Goal: Transaction & Acquisition: Purchase product/service

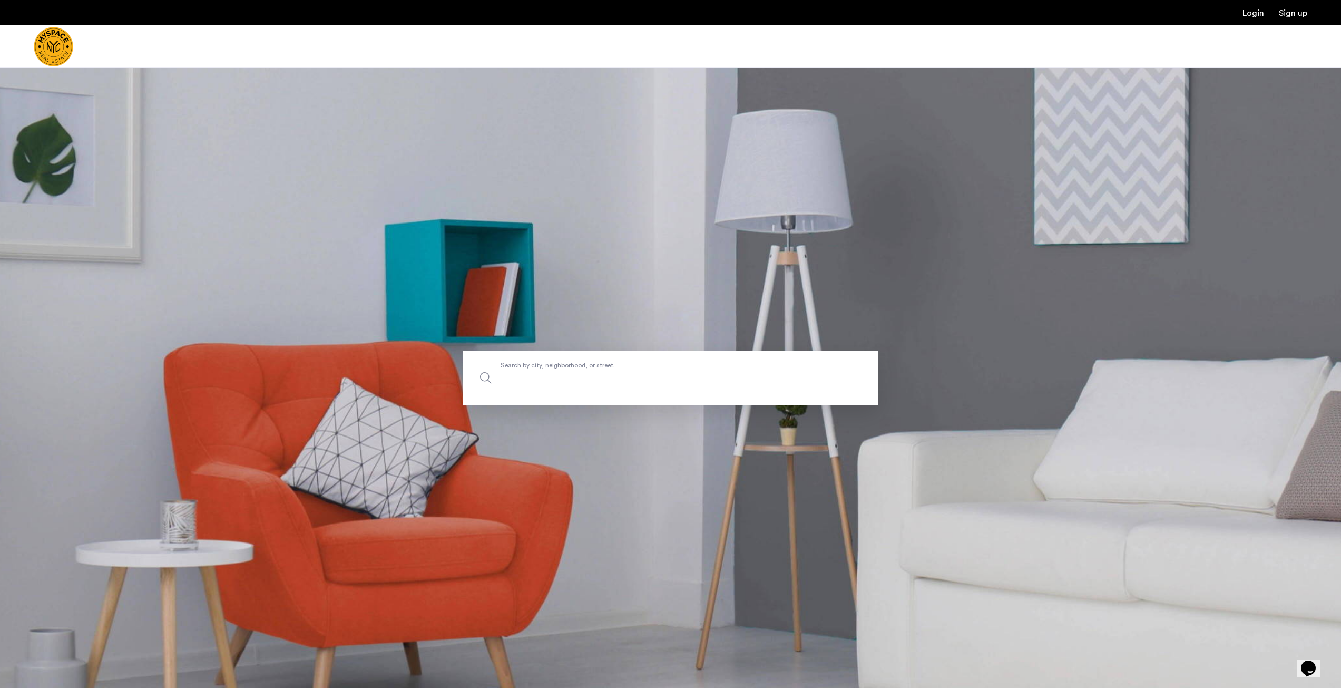
click at [606, 362] on label "Search by city, neighborhood, or street." at bounding box center [671, 377] width 416 height 55
click at [606, 362] on input "Search by city, neighborhood, or street." at bounding box center [671, 377] width 416 height 55
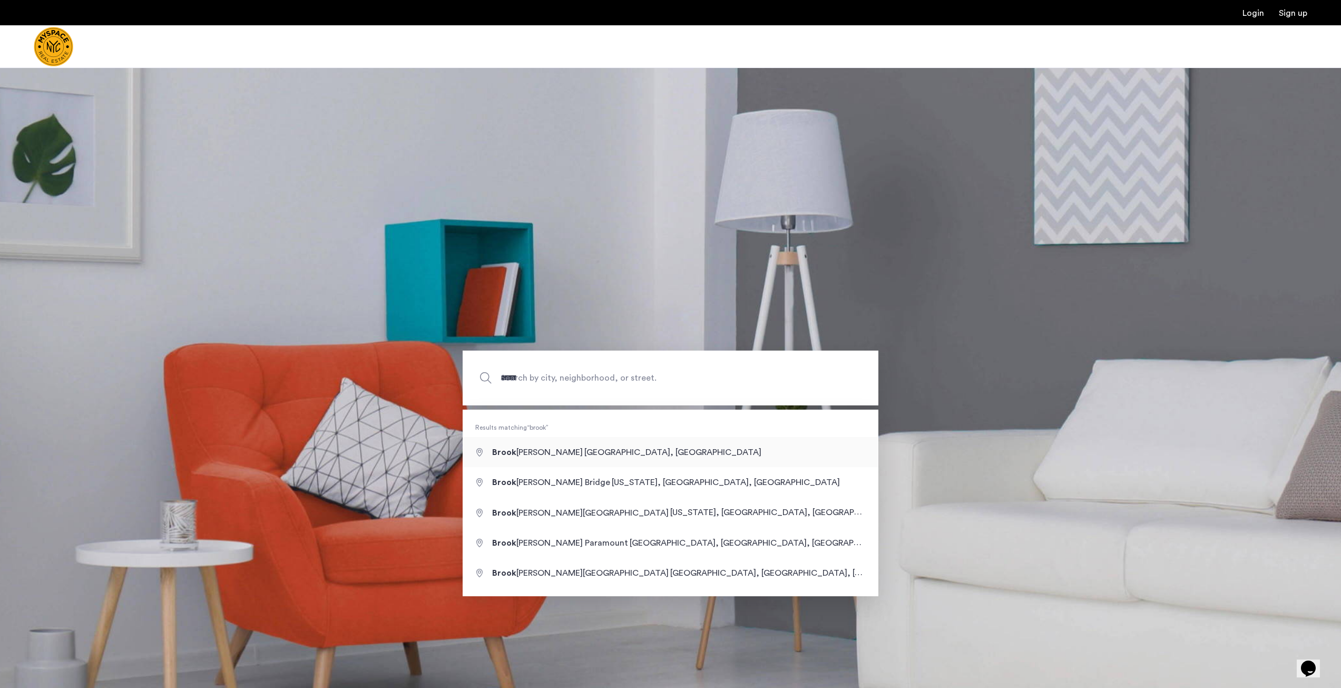
type input "**********"
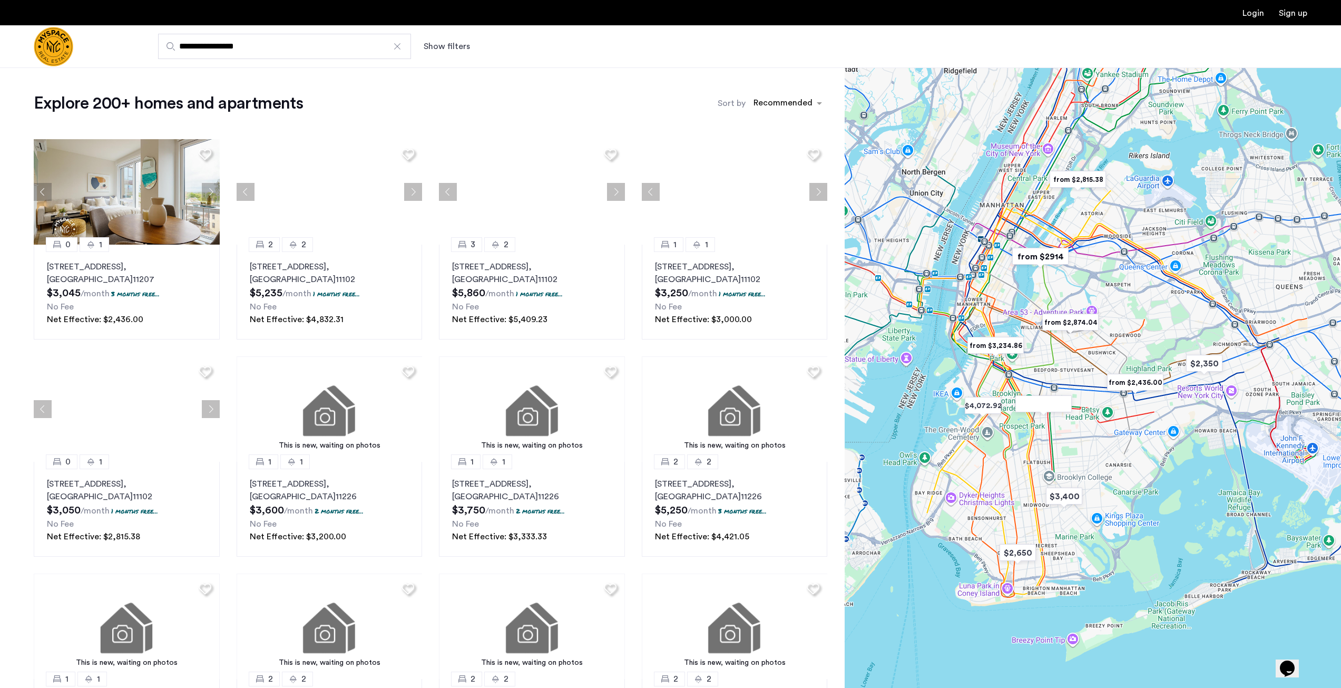
click at [1069, 334] on img "from $2,874.04" at bounding box center [1070, 322] width 65 height 24
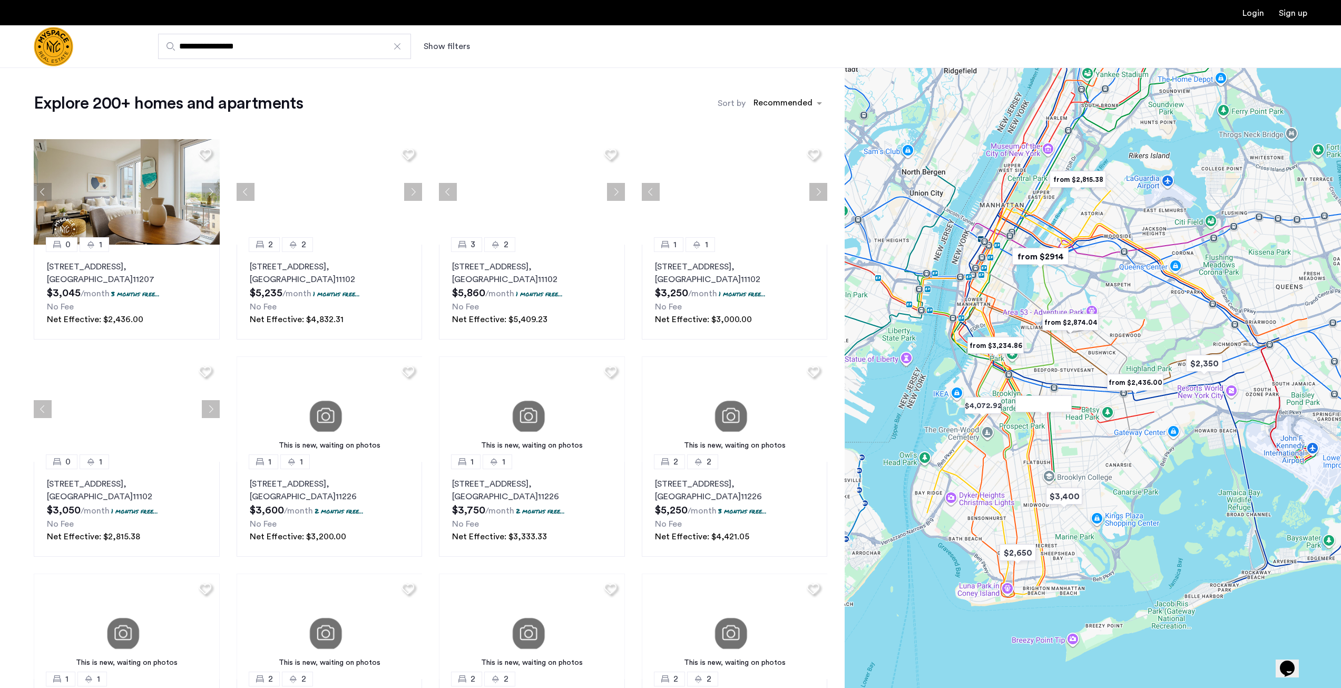
click at [1073, 351] on div at bounding box center [1093, 377] width 496 height 620
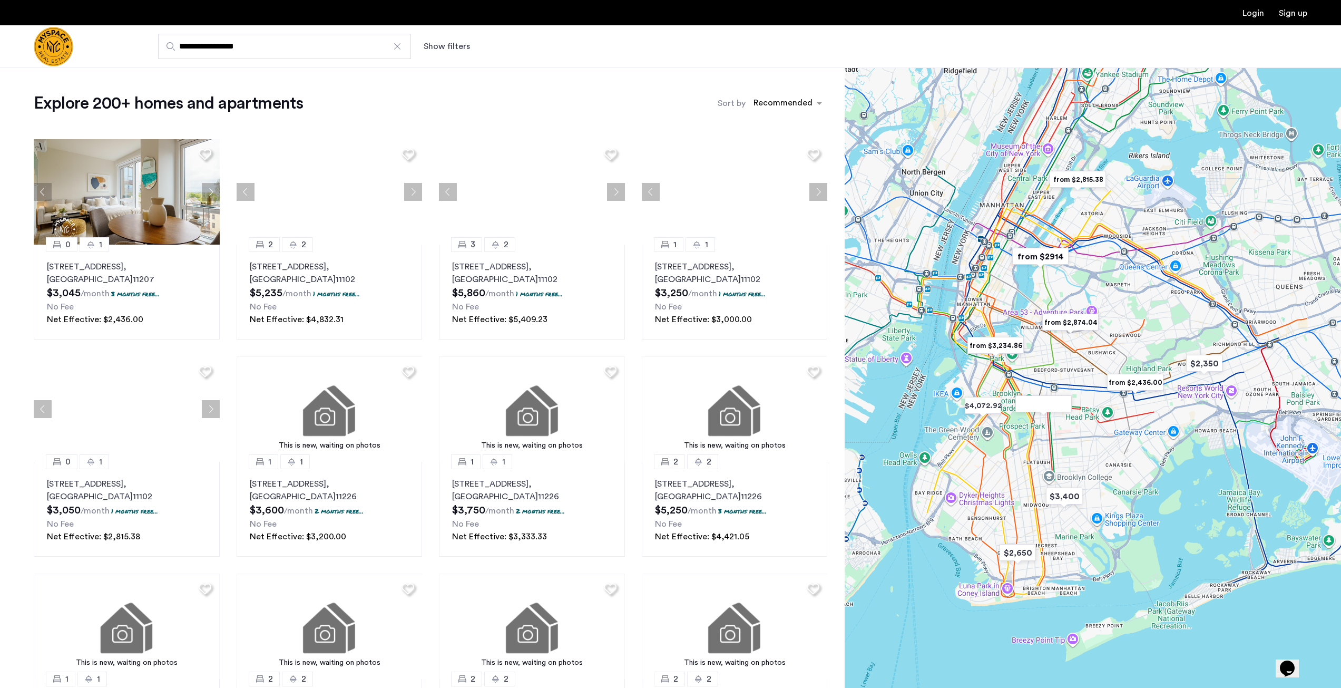
click at [1073, 351] on div at bounding box center [1093, 377] width 496 height 620
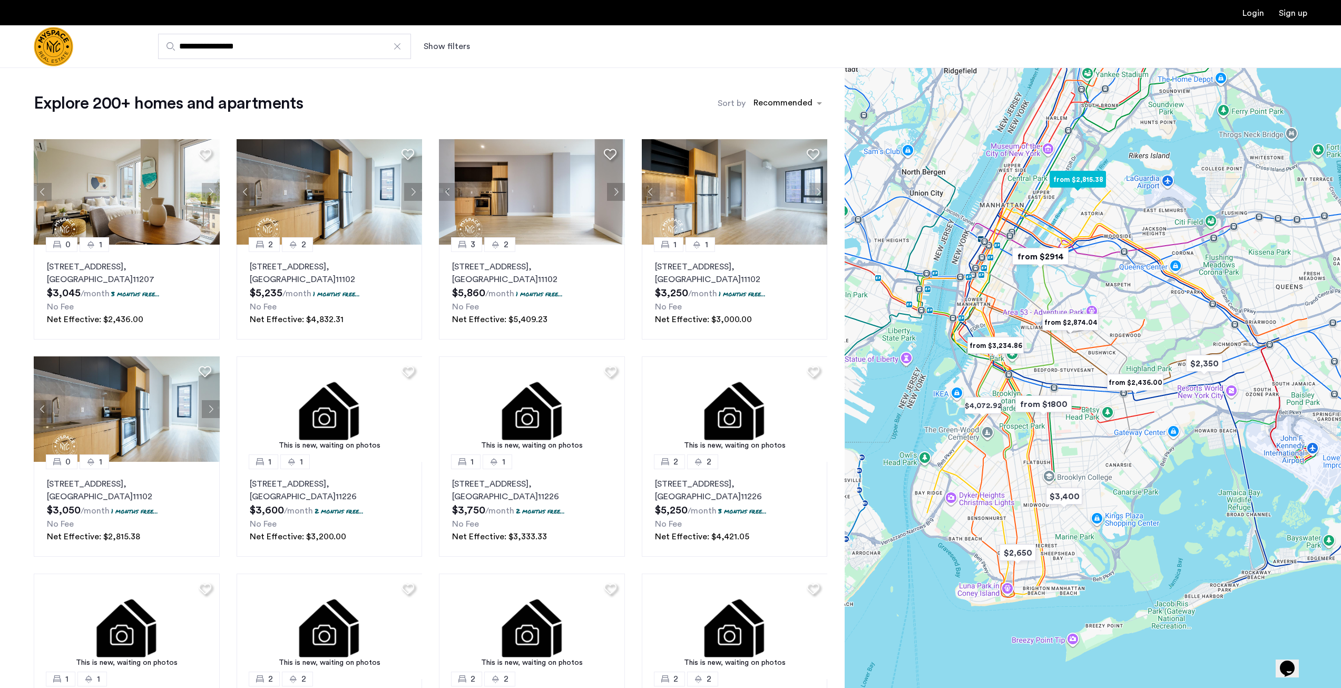
click at [1083, 312] on img "from $2,874.04" at bounding box center [1070, 322] width 65 height 24
